Goal: Task Accomplishment & Management: Use online tool/utility

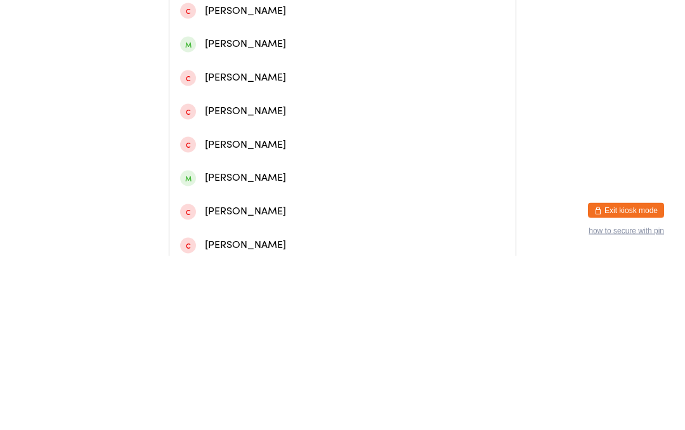
scroll to position [258, 0]
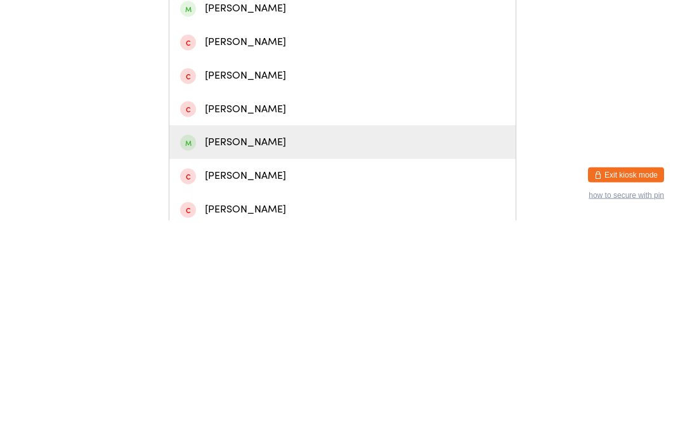
type input "[PERSON_NAME]"
click at [227, 343] on div "[PERSON_NAME]" at bounding box center [342, 351] width 325 height 17
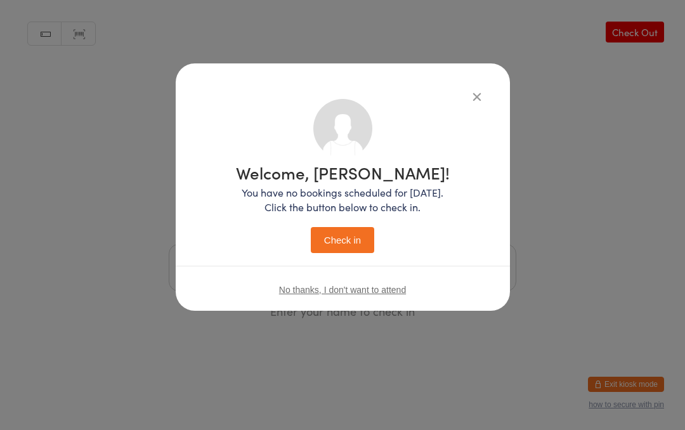
click at [343, 241] on button "Check in" at bounding box center [342, 240] width 63 height 26
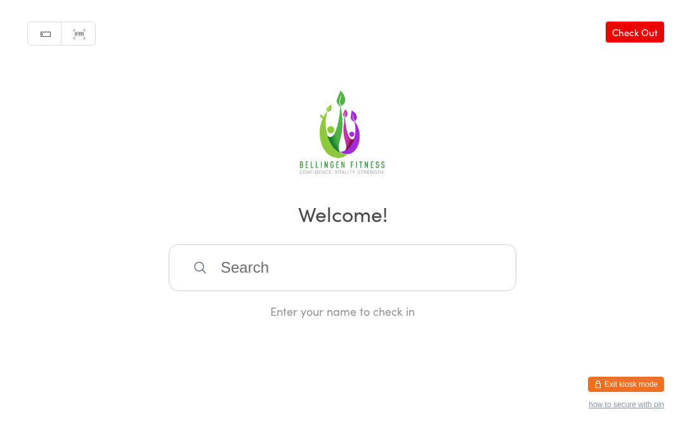
click at [248, 263] on input "search" at bounding box center [343, 267] width 348 height 47
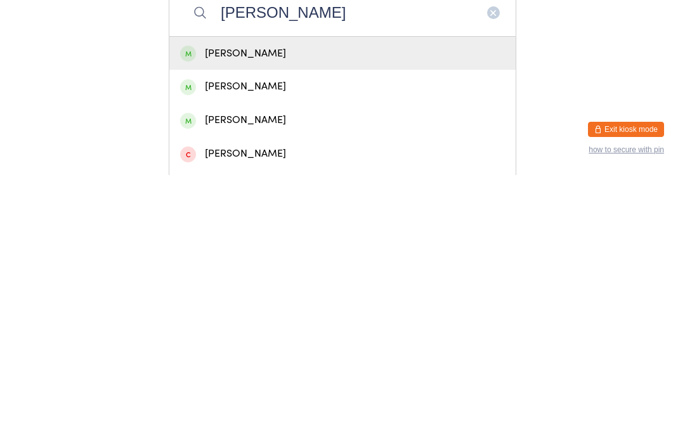
type input "[PERSON_NAME]"
click at [273, 300] on div "[PERSON_NAME]" at bounding box center [342, 308] width 325 height 17
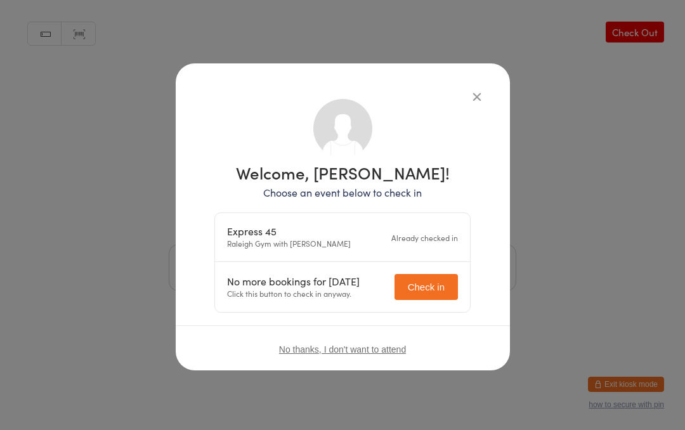
click at [431, 280] on button "Check in" at bounding box center [426, 287] width 63 height 26
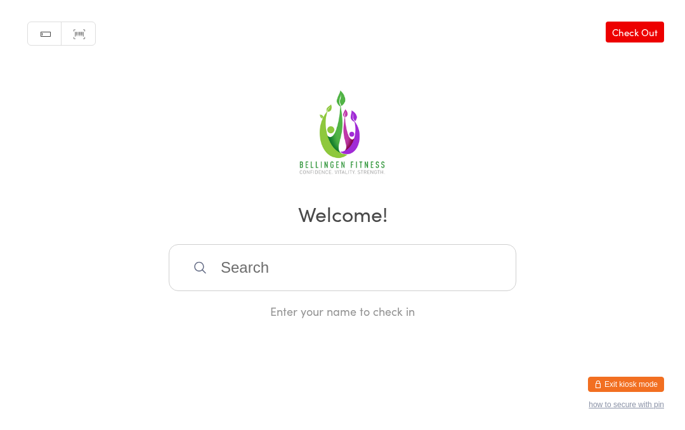
click at [237, 265] on input "search" at bounding box center [343, 267] width 348 height 47
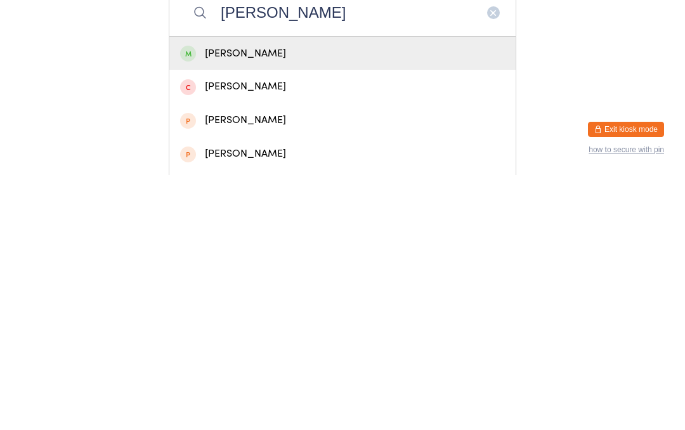
type input "[PERSON_NAME]"
click at [265, 292] on div "[PERSON_NAME]" at bounding box center [342, 309] width 346 height 34
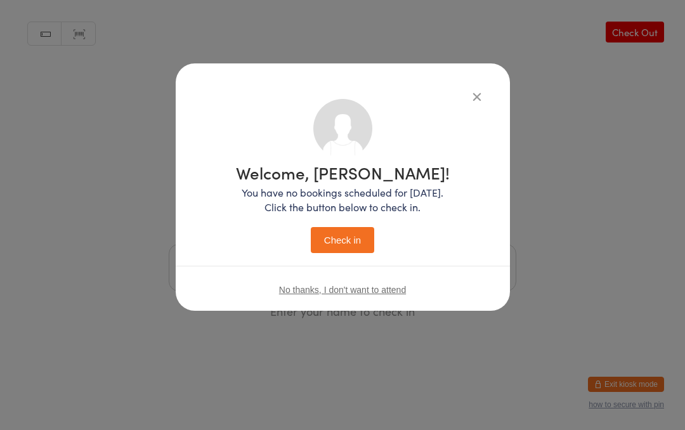
click at [346, 241] on button "Check in" at bounding box center [342, 240] width 63 height 26
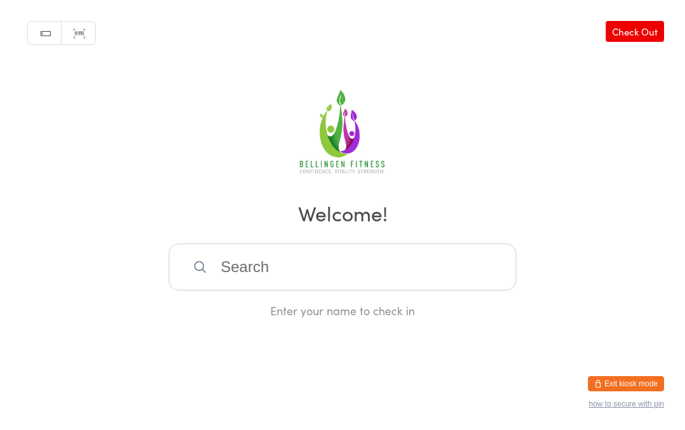
click at [372, 265] on input "search" at bounding box center [343, 267] width 348 height 47
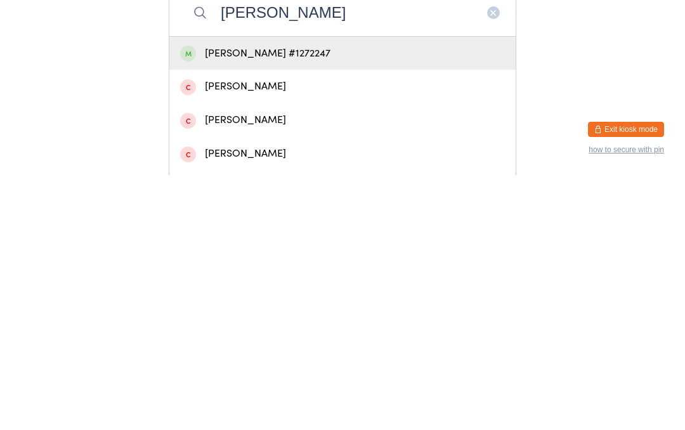
type input "[PERSON_NAME]"
click at [310, 300] on div "[PERSON_NAME] #1272247" at bounding box center [342, 308] width 325 height 17
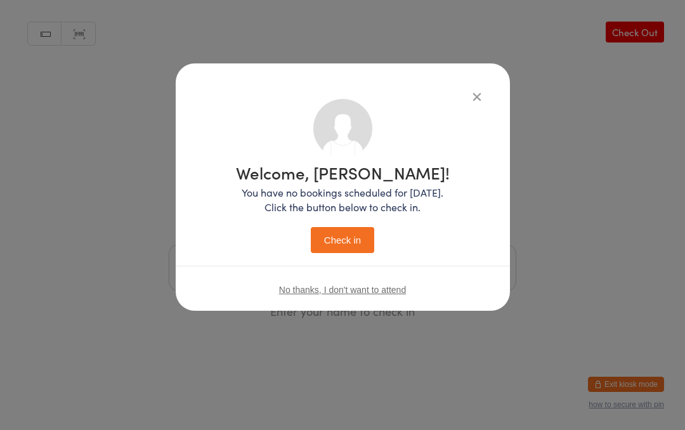
click at [341, 232] on button "Check in" at bounding box center [342, 240] width 63 height 26
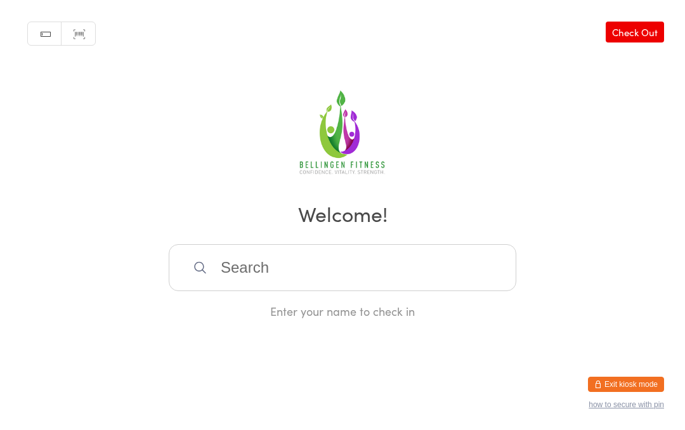
click at [267, 275] on input "search" at bounding box center [343, 267] width 348 height 47
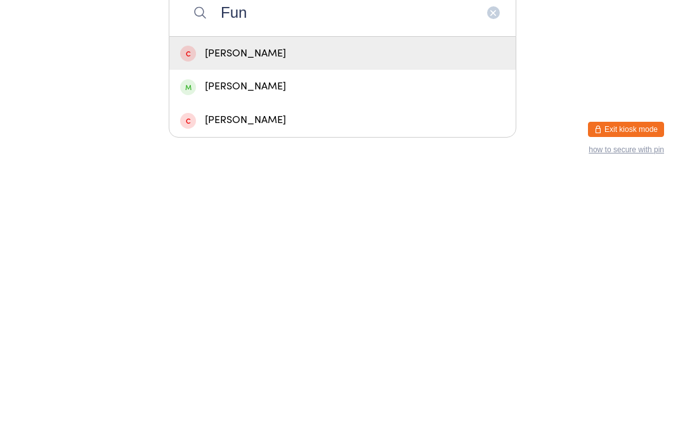
type input "Fun"
click at [253, 333] on div "[PERSON_NAME]" at bounding box center [342, 341] width 325 height 17
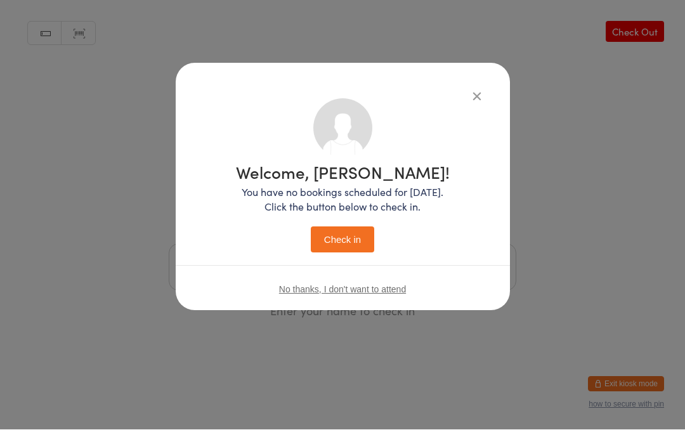
click at [348, 244] on button "Check in" at bounding box center [342, 240] width 63 height 26
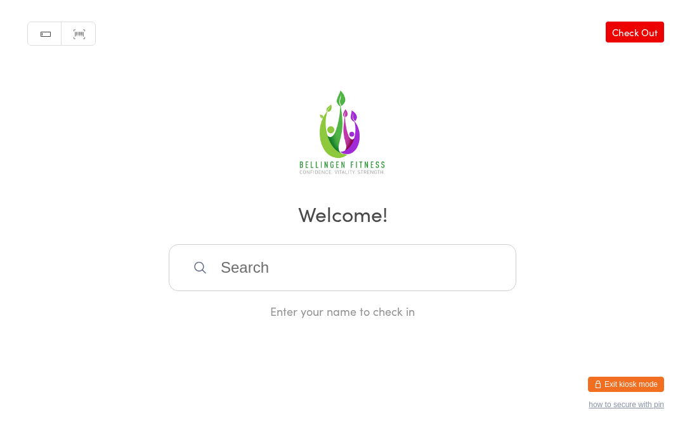
click at [242, 283] on input "search" at bounding box center [343, 267] width 348 height 47
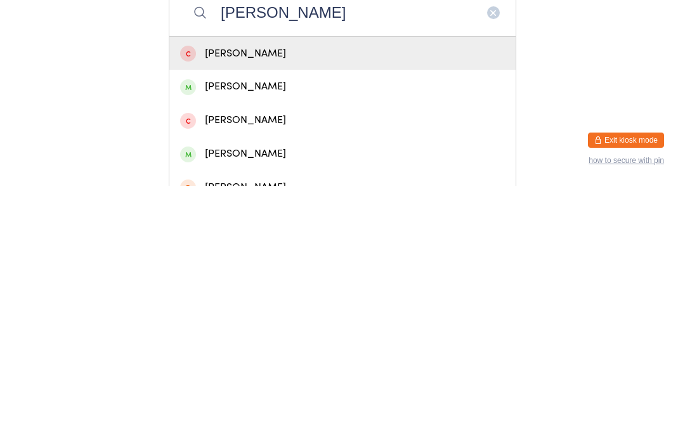
scroll to position [12, 0]
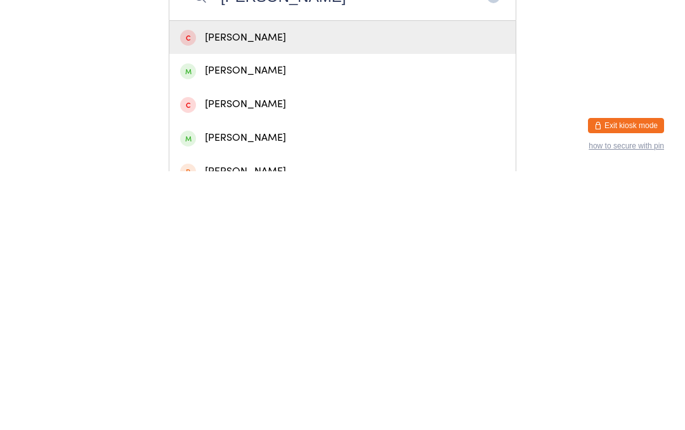
type input "[PERSON_NAME]"
click at [236, 388] on div "[PERSON_NAME]" at bounding box center [342, 396] width 325 height 17
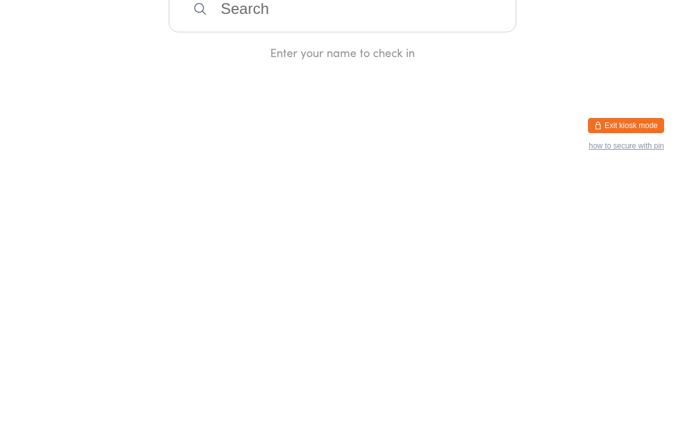
scroll to position [0, 0]
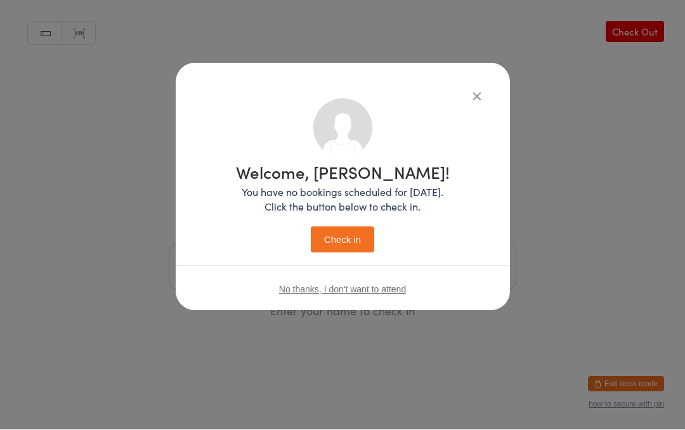
click at [343, 252] on button "Check in" at bounding box center [342, 240] width 63 height 26
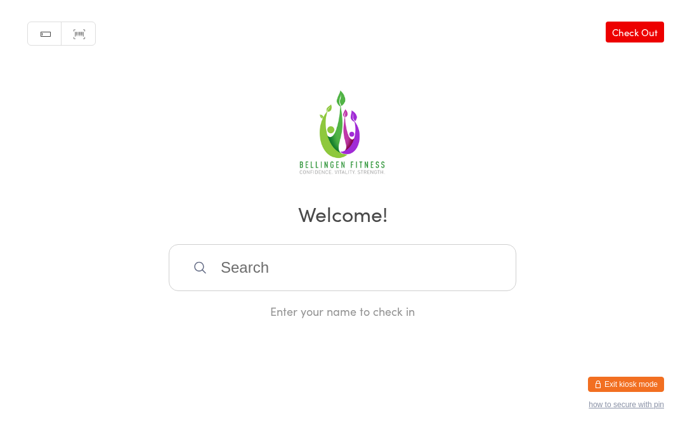
click at [374, 257] on input "search" at bounding box center [343, 267] width 348 height 47
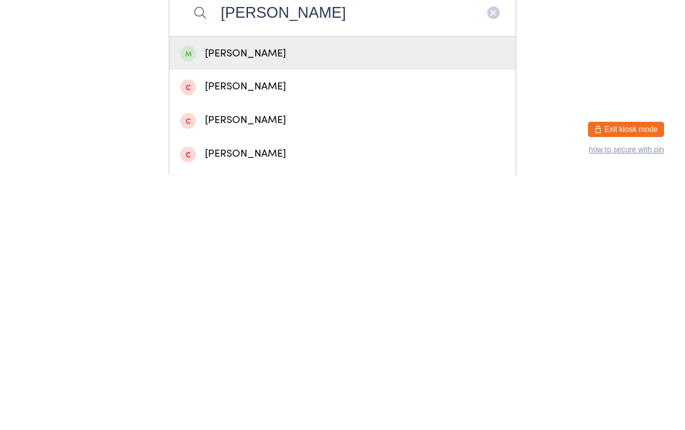
type input "[PERSON_NAME]"
click at [334, 300] on div "[PERSON_NAME]" at bounding box center [342, 308] width 325 height 17
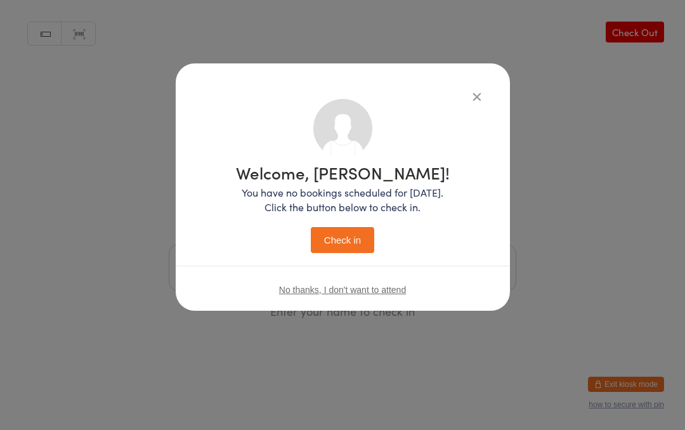
click at [351, 231] on button "Check in" at bounding box center [342, 240] width 63 height 26
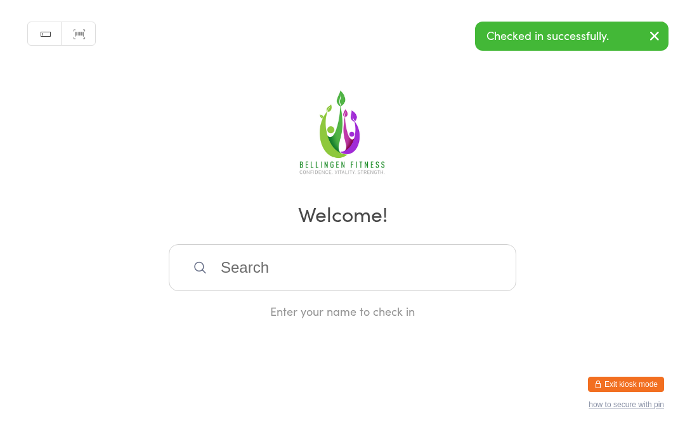
click at [273, 281] on input "search" at bounding box center [343, 267] width 348 height 47
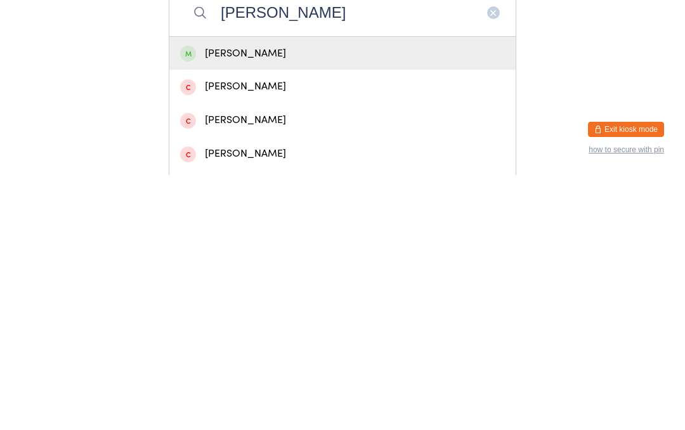
type input "[PERSON_NAME]"
click at [328, 292] on div "[PERSON_NAME]" at bounding box center [342, 309] width 346 height 34
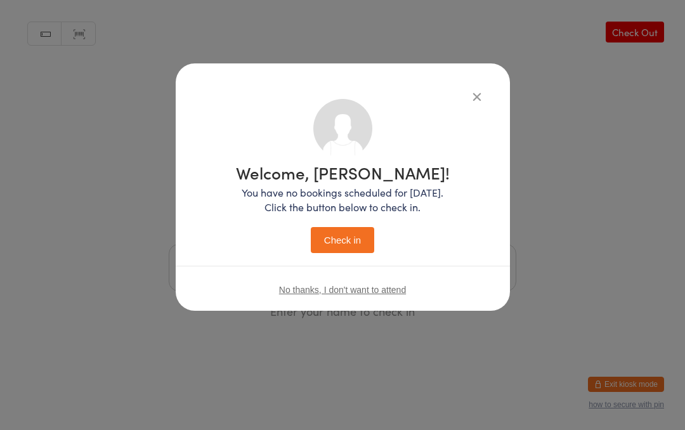
click at [348, 236] on button "Check in" at bounding box center [342, 240] width 63 height 26
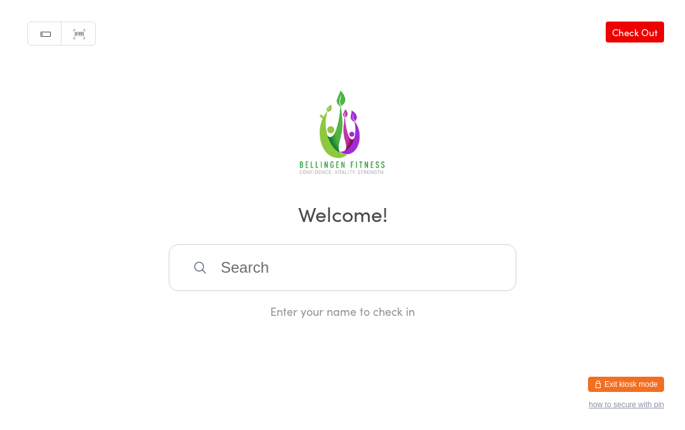
click at [323, 275] on input "search" at bounding box center [343, 267] width 348 height 47
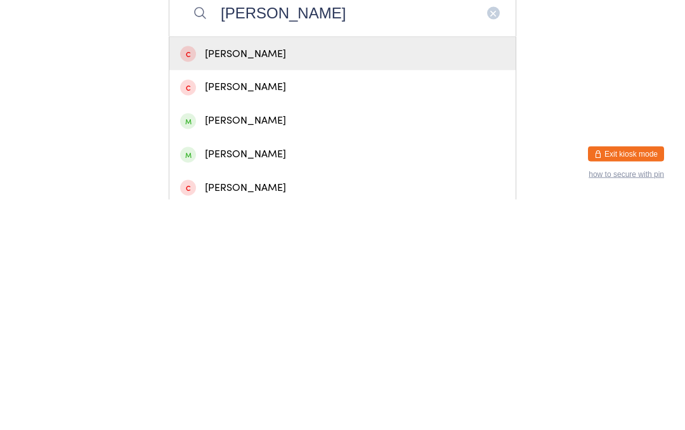
scroll to position [25, 0]
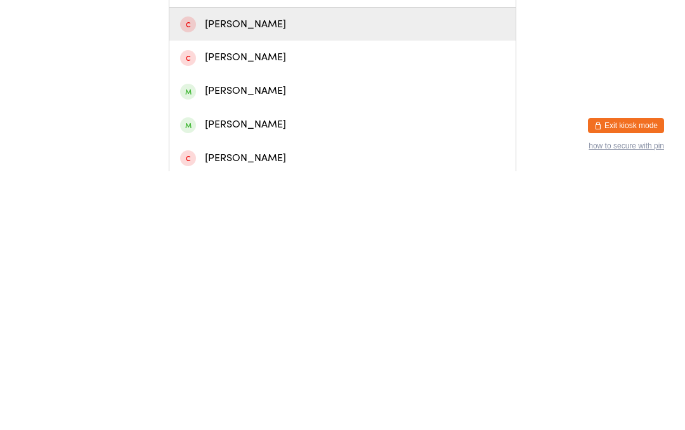
type input "[PERSON_NAME]"
click at [285, 375] on div "[PERSON_NAME]" at bounding box center [342, 383] width 325 height 17
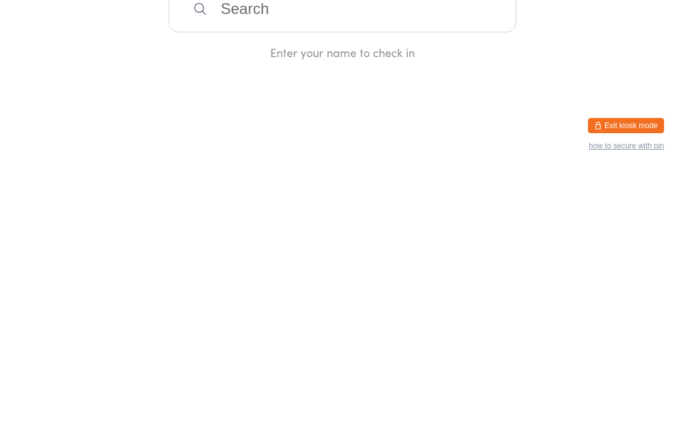
scroll to position [0, 0]
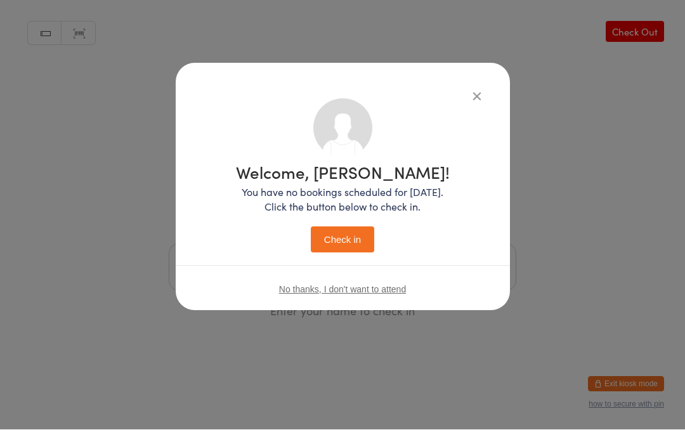
click at [351, 240] on button "Check in" at bounding box center [342, 240] width 63 height 26
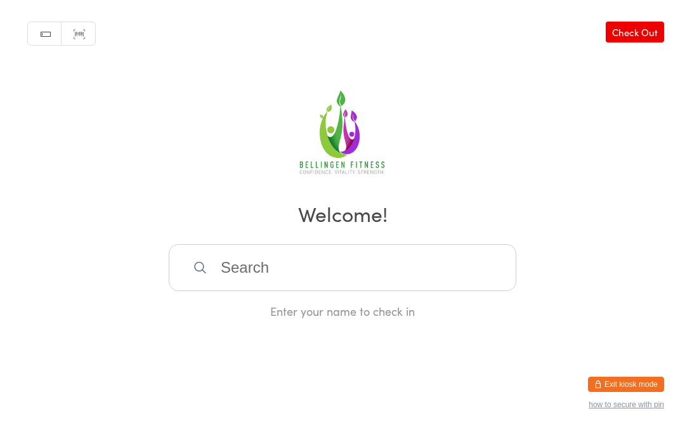
click at [282, 280] on input "search" at bounding box center [343, 267] width 348 height 47
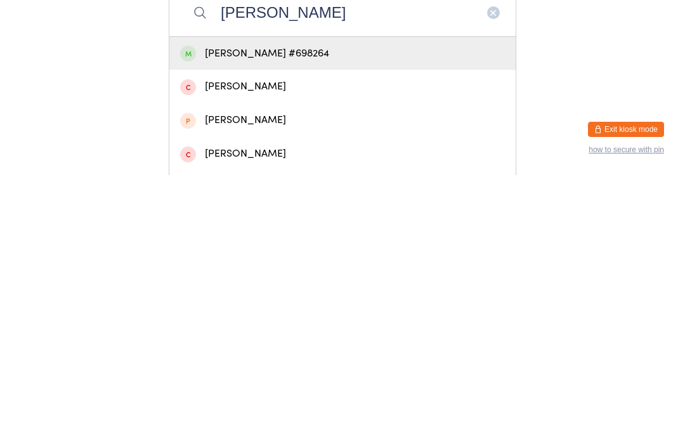
type input "[PERSON_NAME]"
click at [308, 300] on div "[PERSON_NAME] #698264" at bounding box center [342, 308] width 325 height 17
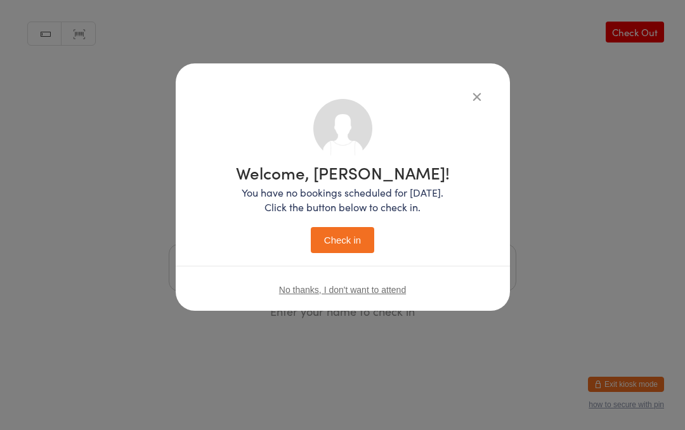
click at [344, 242] on button "Check in" at bounding box center [342, 240] width 63 height 26
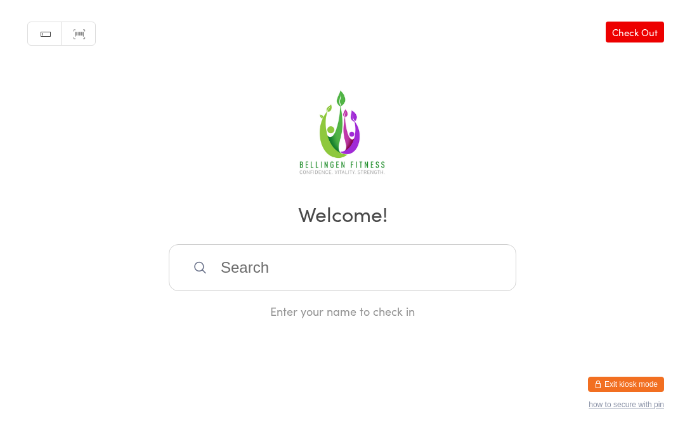
click at [334, 272] on input "search" at bounding box center [343, 267] width 348 height 47
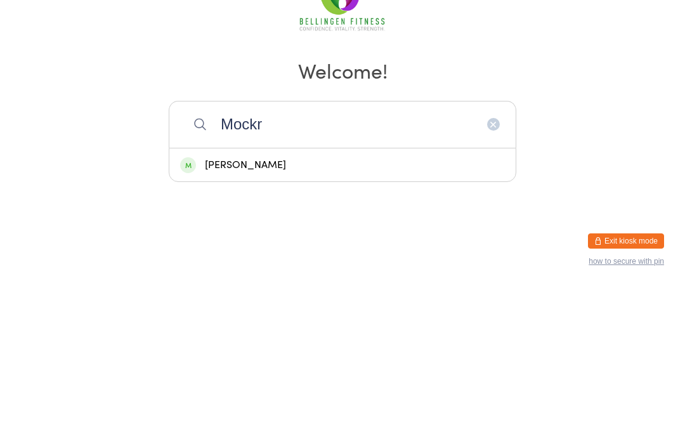
click at [312, 199] on h2 "Welcome!" at bounding box center [343, 213] width 660 height 29
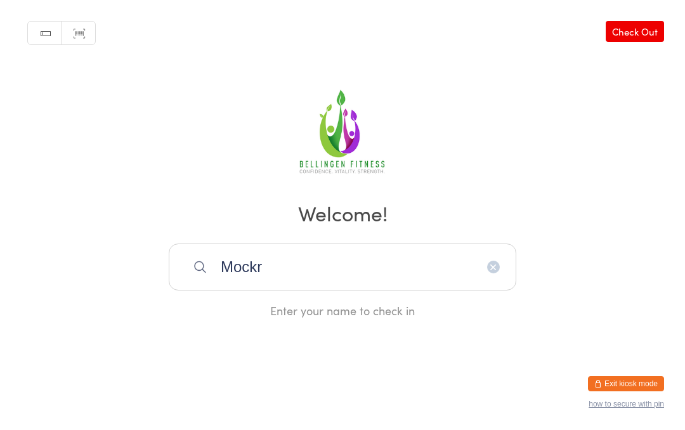
click at [317, 266] on input "Mockr" at bounding box center [343, 267] width 348 height 47
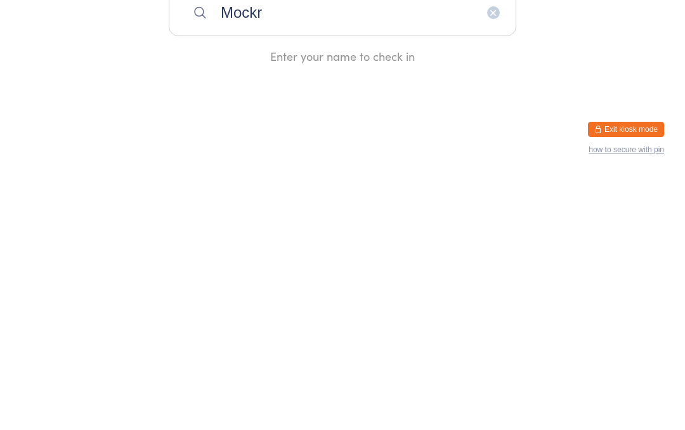
click at [314, 244] on input "Mockr" at bounding box center [343, 267] width 348 height 47
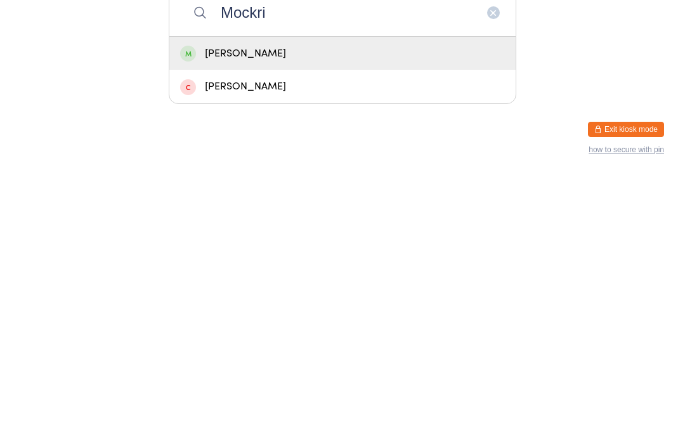
type input "Mockri"
click at [317, 300] on div "[PERSON_NAME]" at bounding box center [342, 308] width 325 height 17
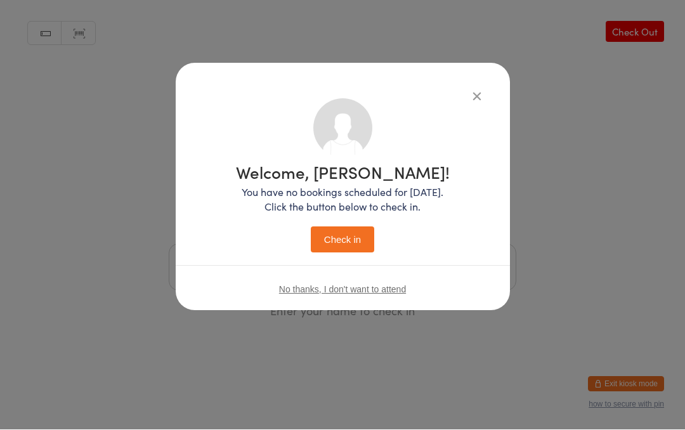
click at [359, 233] on button "Check in" at bounding box center [342, 240] width 63 height 26
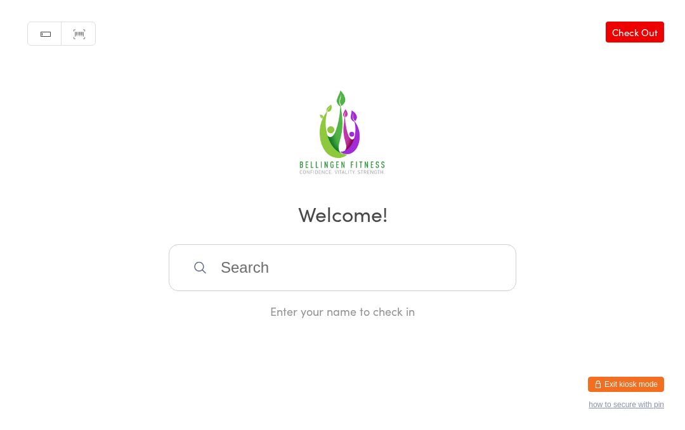
click at [232, 277] on input "search" at bounding box center [343, 267] width 348 height 47
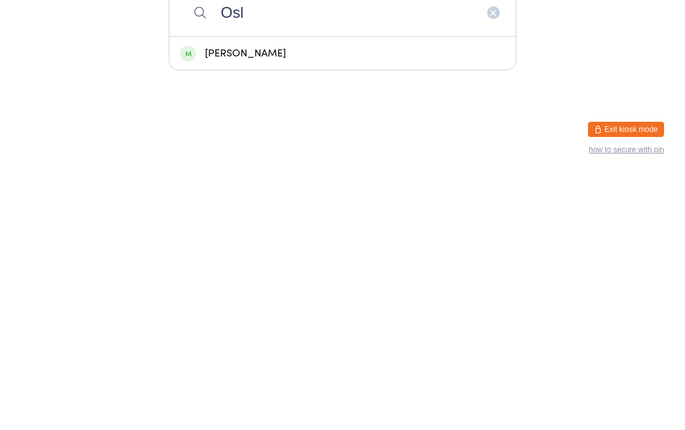
type input "Osl"
click at [258, 300] on div "[PERSON_NAME]" at bounding box center [342, 308] width 325 height 17
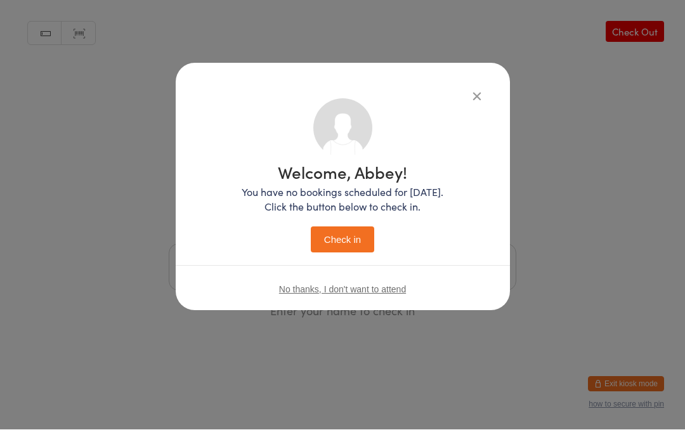
click at [339, 237] on button "Check in" at bounding box center [342, 240] width 63 height 26
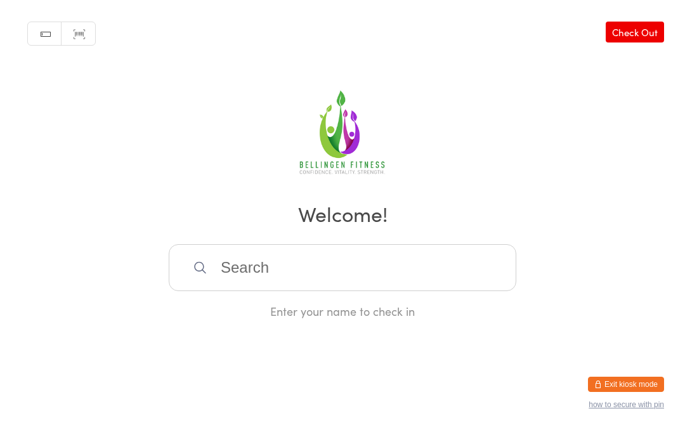
click at [298, 274] on input "search" at bounding box center [343, 267] width 348 height 47
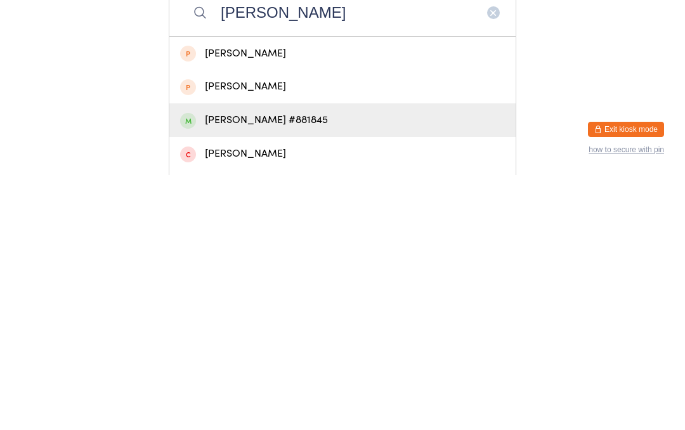
type input "[PERSON_NAME]"
click at [311, 367] on div "[PERSON_NAME] #881845" at bounding box center [342, 375] width 325 height 17
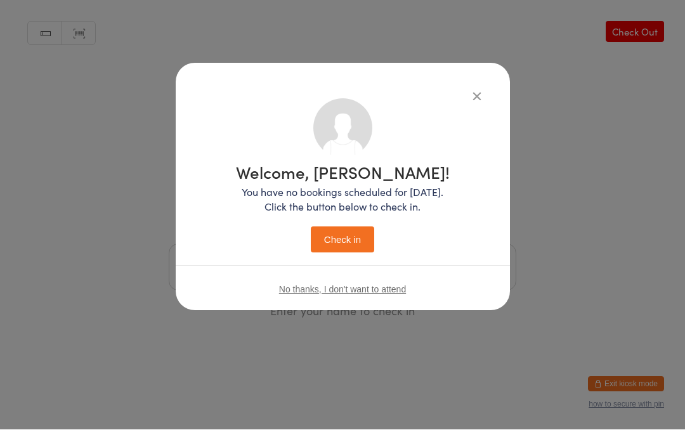
click at [337, 245] on button "Check in" at bounding box center [342, 240] width 63 height 26
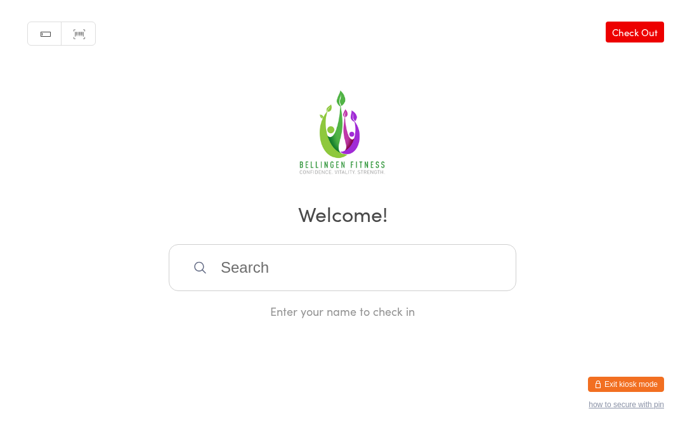
click at [359, 275] on input "search" at bounding box center [343, 267] width 348 height 47
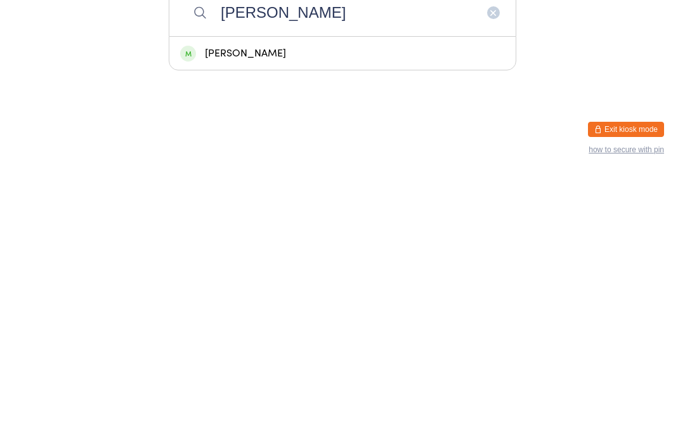
type input "[PERSON_NAME]"
click at [378, 300] on div "[PERSON_NAME]" at bounding box center [342, 308] width 325 height 17
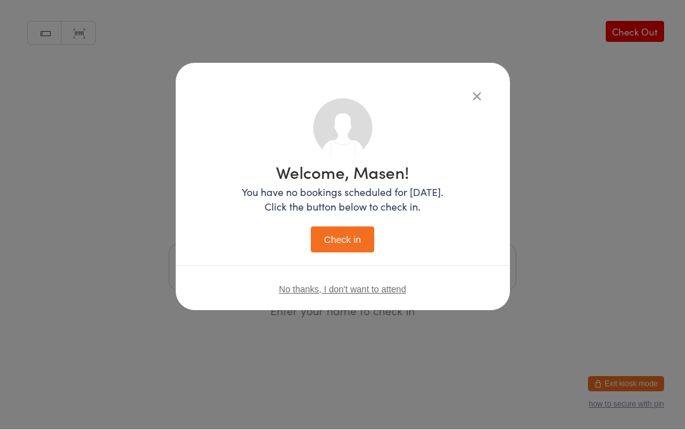
click at [351, 239] on button "Check in" at bounding box center [342, 240] width 63 height 26
